Goal: Find contact information: Find contact information

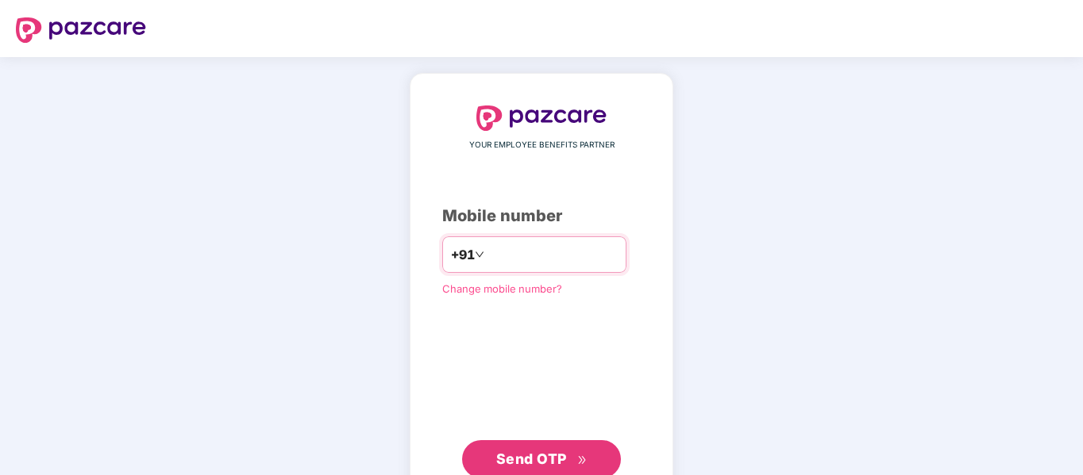
click at [487, 256] on input "number" at bounding box center [552, 254] width 130 height 25
type input "**********"
click at [541, 455] on span "Send OTP" at bounding box center [531, 459] width 71 height 17
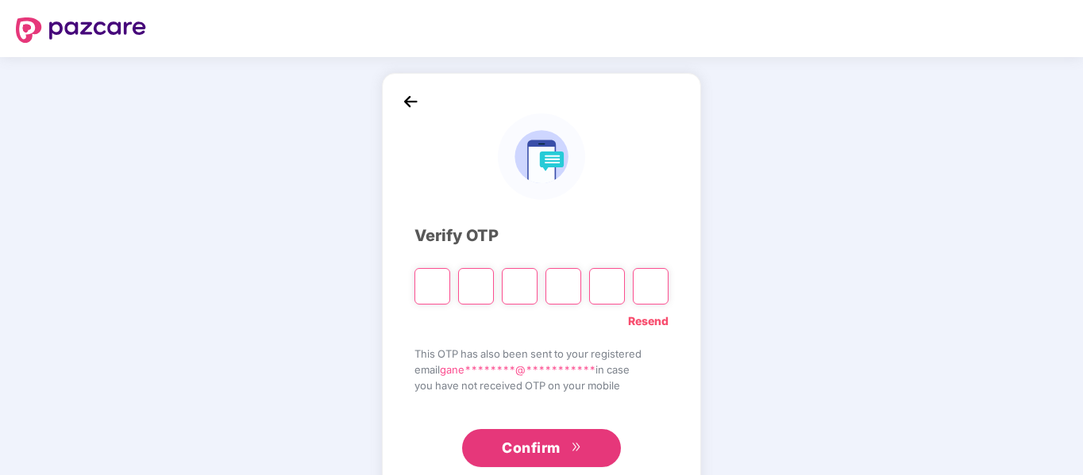
type input "*"
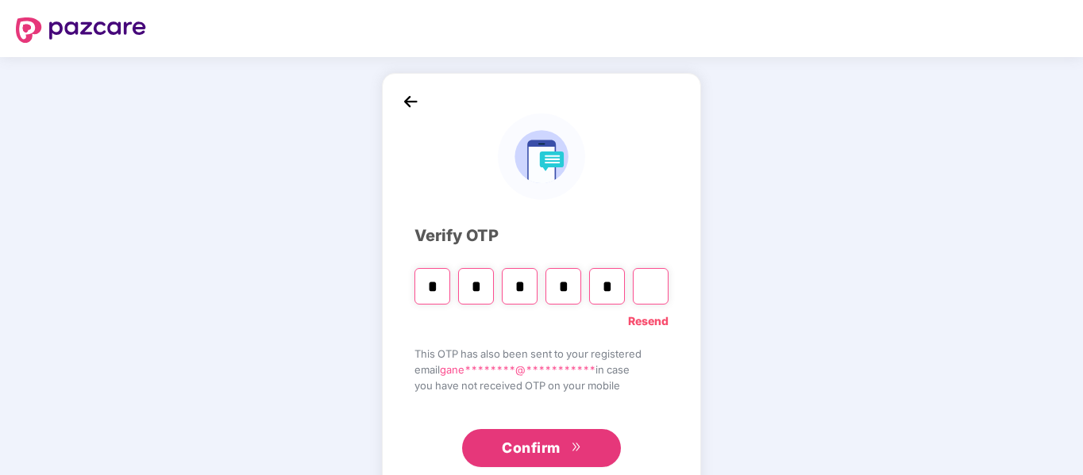
type input "*"
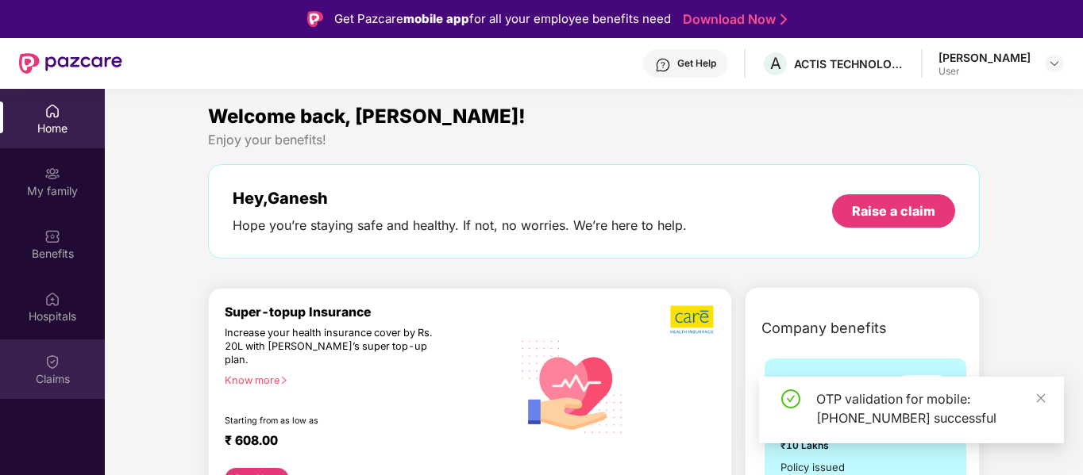
click at [38, 365] on div "Claims" at bounding box center [52, 370] width 105 height 60
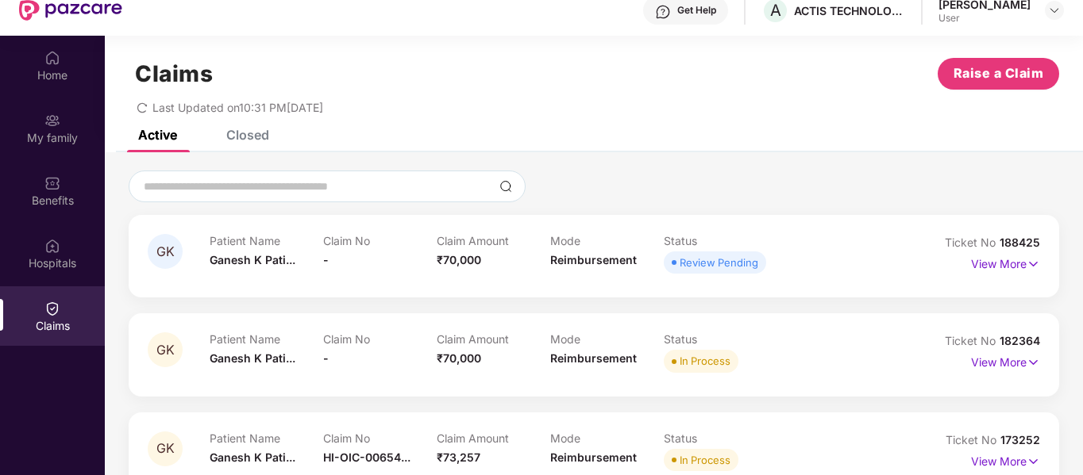
scroll to position [89, 0]
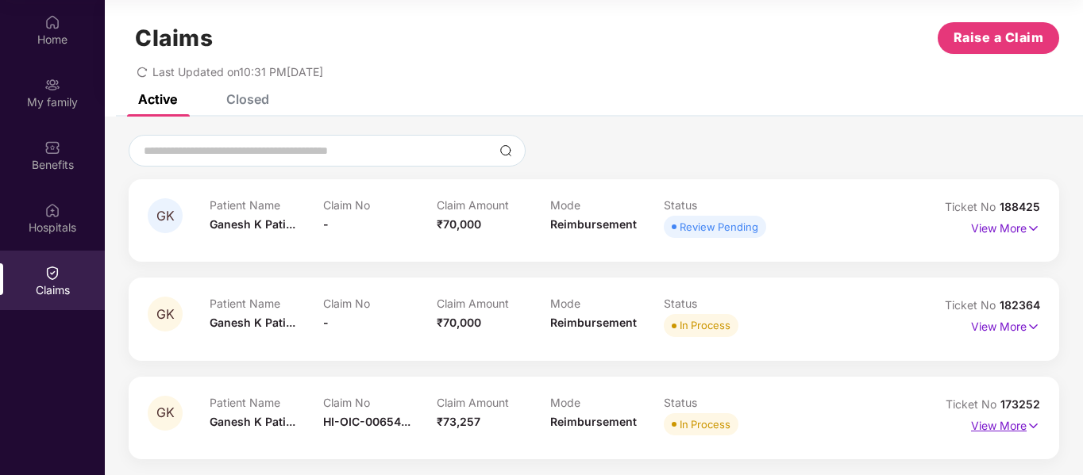
click at [1021, 420] on p "View More" at bounding box center [1005, 424] width 69 height 21
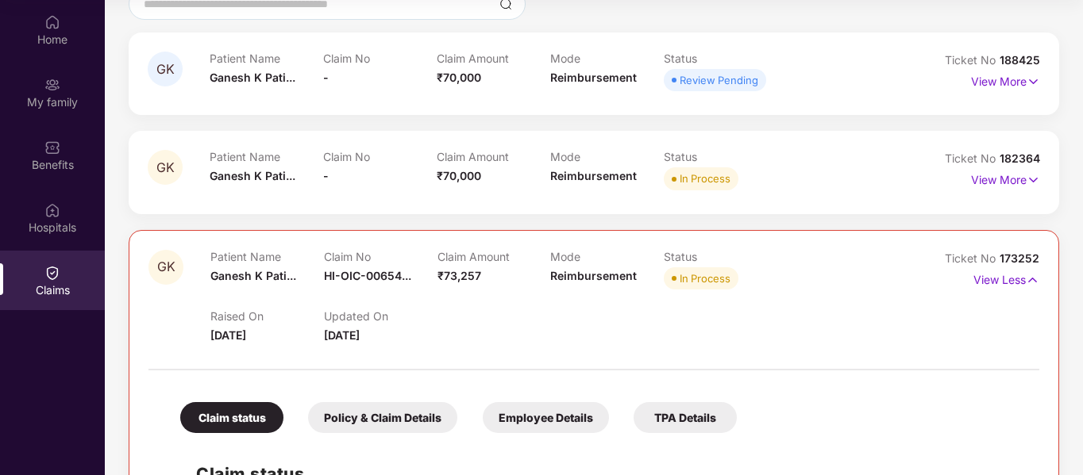
scroll to position [476, 0]
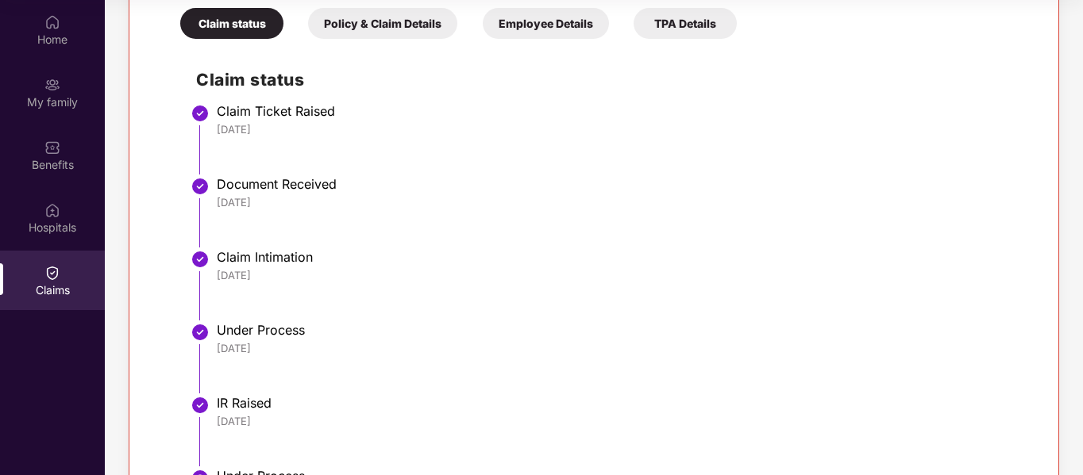
click at [684, 22] on div "TPA Details" at bounding box center [684, 23] width 103 height 31
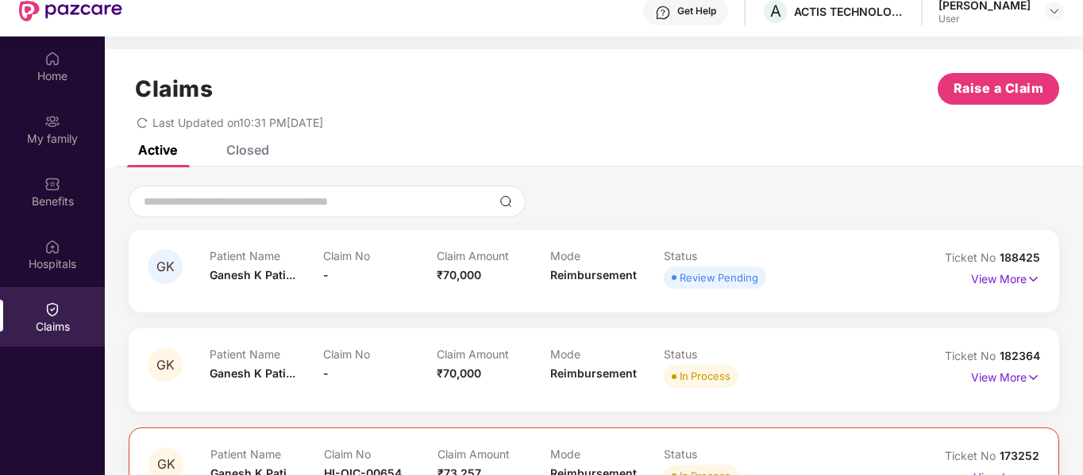
scroll to position [0, 0]
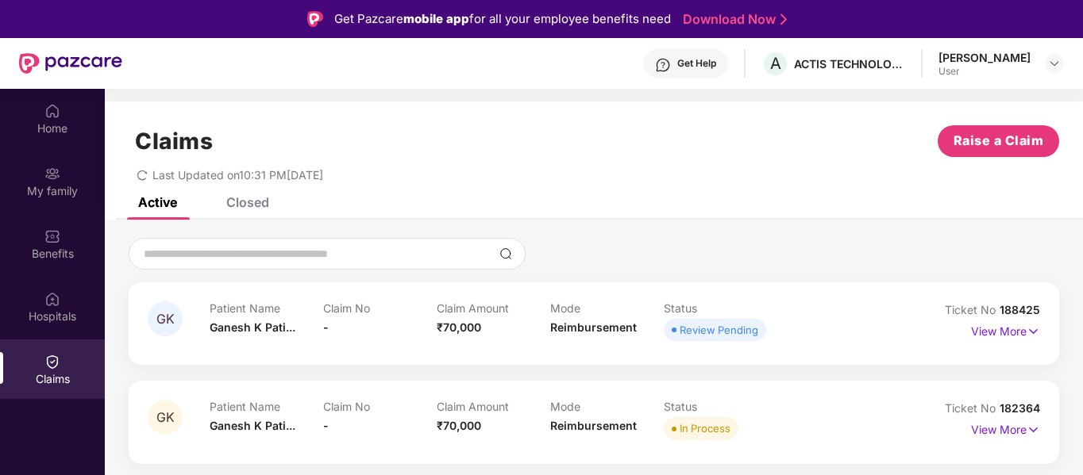
click at [716, 57] on div "Get Help" at bounding box center [696, 63] width 39 height 13
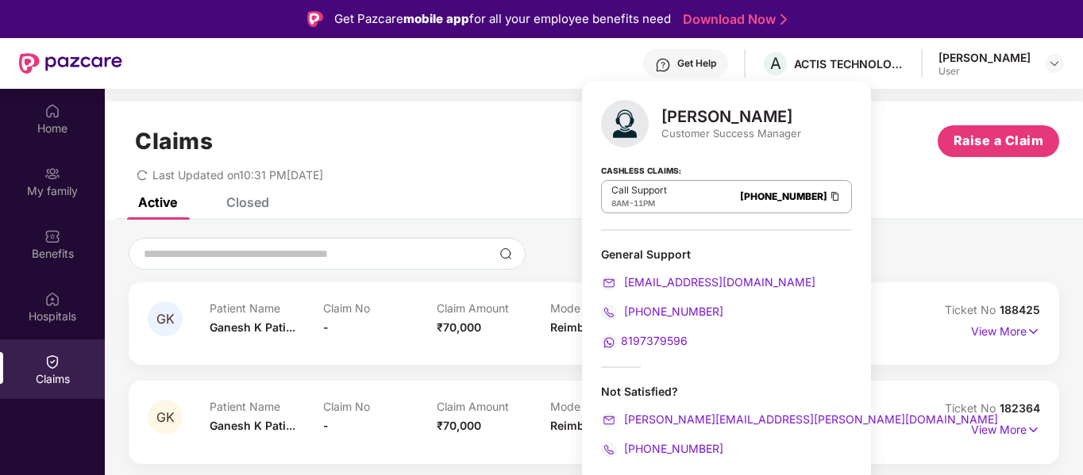
scroll to position [79, 0]
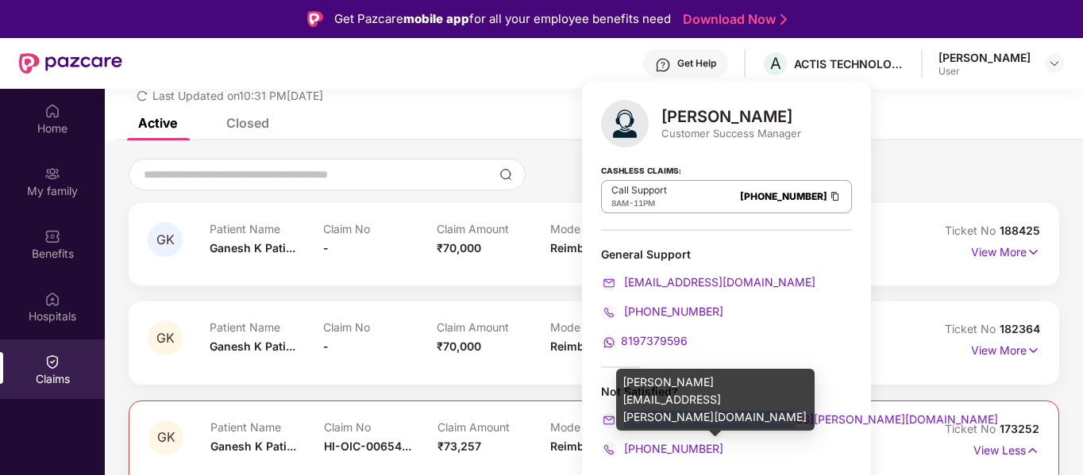
drag, startPoint x: 783, startPoint y: 419, endPoint x: 624, endPoint y: 427, distance: 159.0
click at [624, 427] on div "preetam.thapa@pazcare.com" at bounding box center [726, 419] width 251 height 17
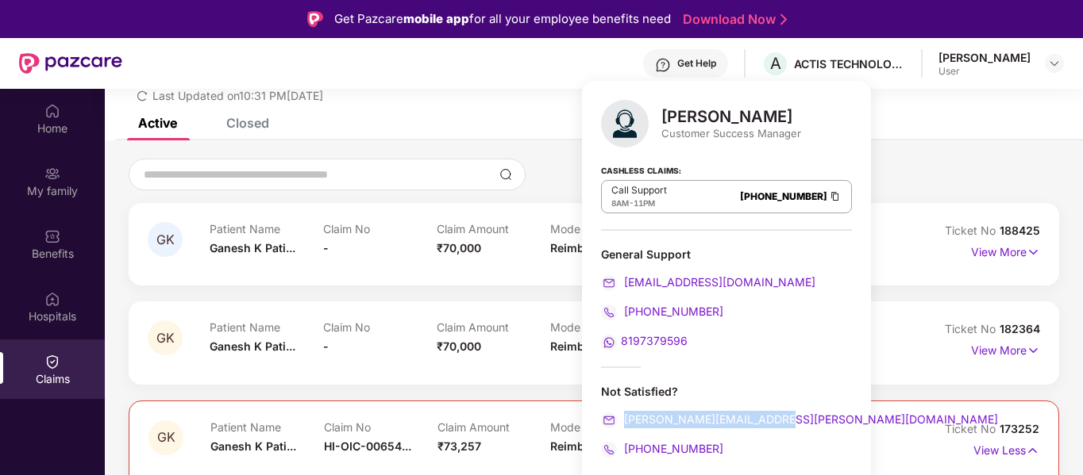
copy span "preetam.thapa@pazcare.com"
click at [902, 128] on div "Active Closed" at bounding box center [594, 129] width 978 height 22
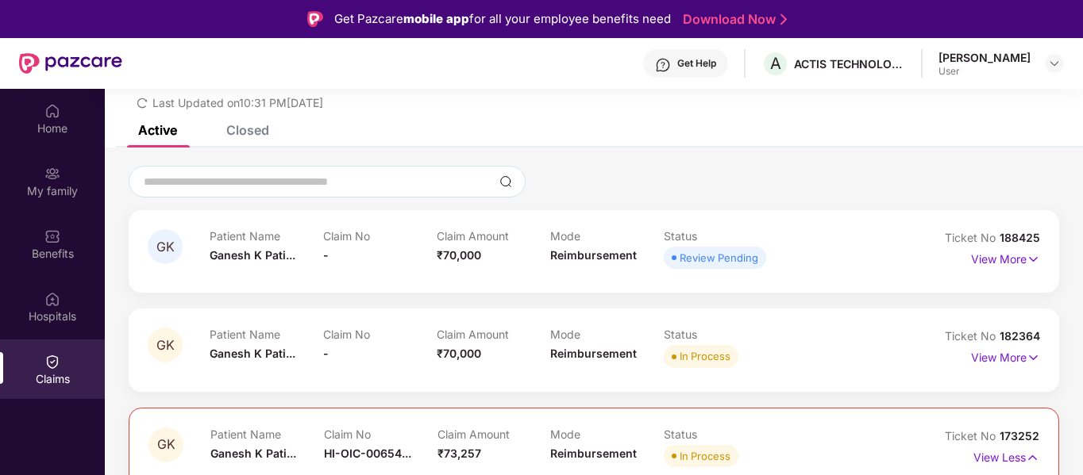
scroll to position [152, 0]
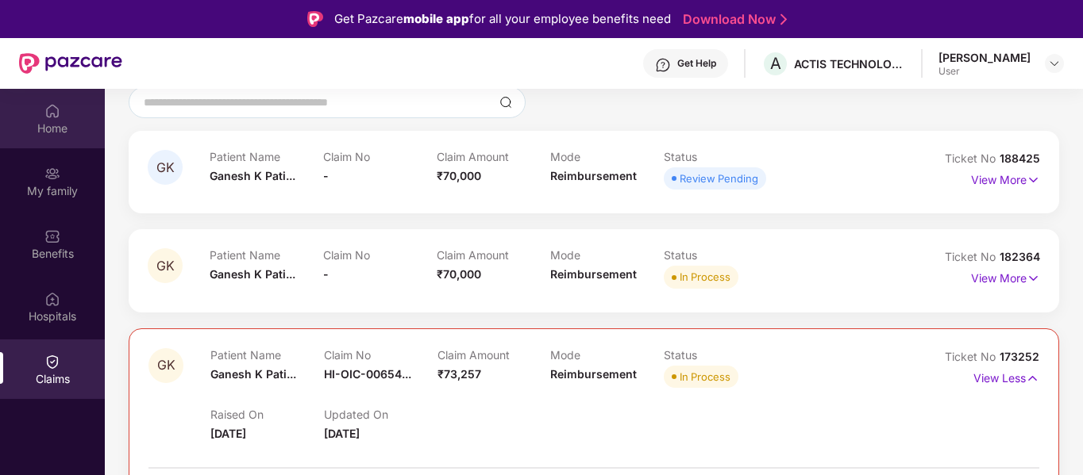
click at [64, 128] on div "Home" at bounding box center [52, 129] width 105 height 16
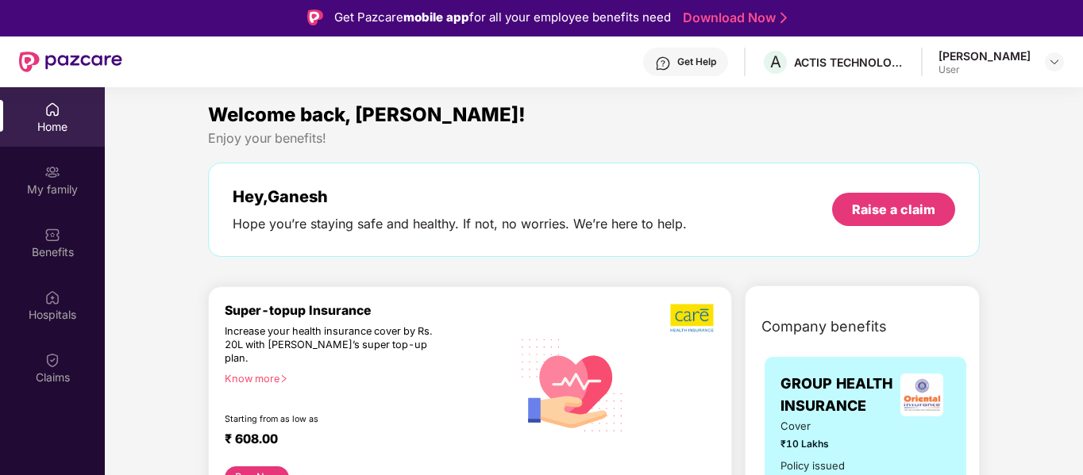
scroll to position [0, 0]
